Goal: Find contact information: Find contact information

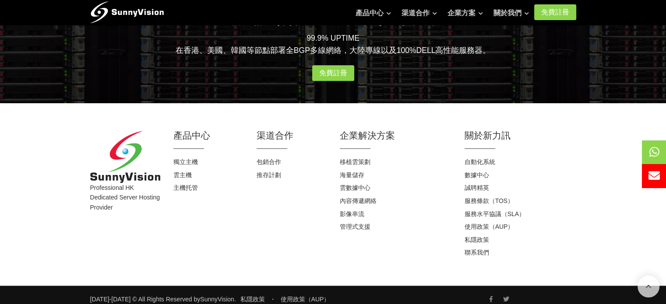
scroll to position [905, 0]
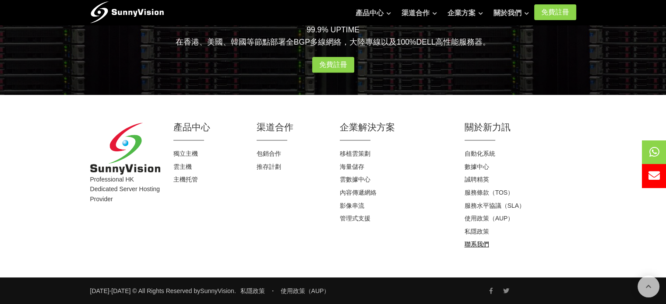
click at [477, 245] on link "聯系我們" at bounding box center [477, 244] width 25 height 7
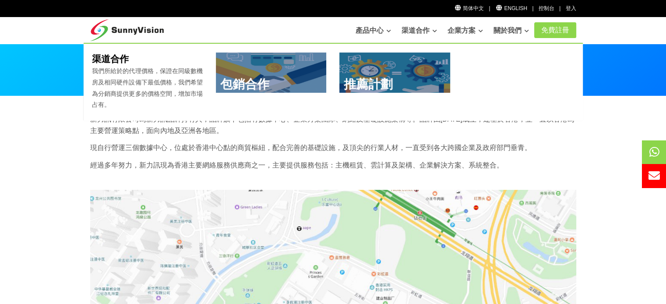
click at [154, 133] on p "新力訊有限公司為新力訊品牌持有人，品牌旗下包括有數據中心、企業方案團隊、網絡及基礎設施架構等。品牌由[DATE]成立，建基於香港，並一直以香港為主要營運策略點…" at bounding box center [333, 125] width 486 height 22
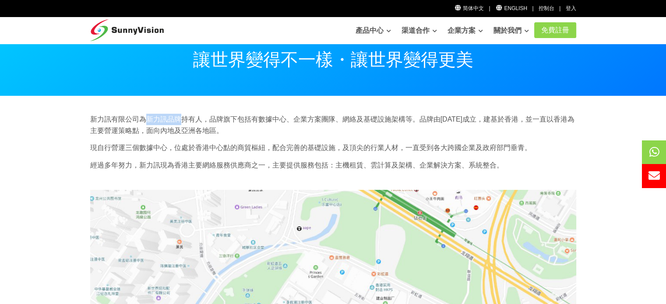
drag, startPoint x: 148, startPoint y: 123, endPoint x: 180, endPoint y: 117, distance: 32.4
click at [180, 117] on p "新力訊有限公司為新力訊品牌持有人，品牌旗下包括有數據中心、企業方案團隊、網絡及基礎設施架構等。品牌由[DATE]成立，建基於香港，並一直以香港為主要營運策略點…" at bounding box center [333, 125] width 486 height 22
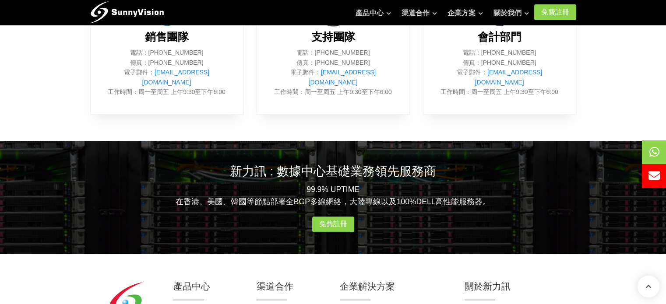
scroll to position [597, 0]
